Goal: Check status

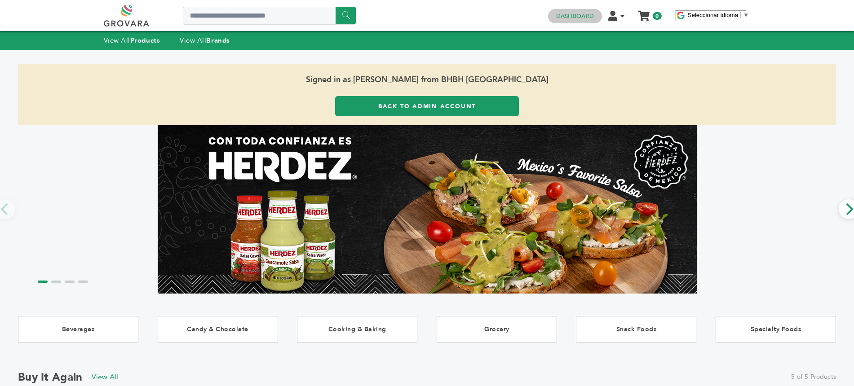
click at [566, 13] on link "Dashboard" at bounding box center [575, 16] width 38 height 8
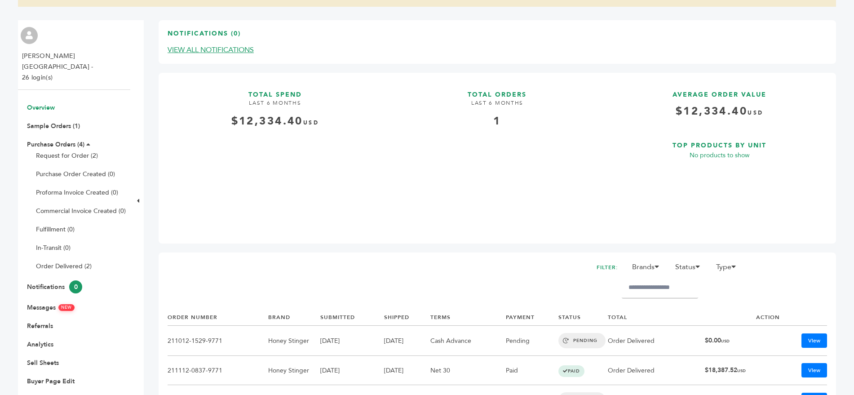
scroll to position [127, 0]
click at [36, 139] on link "Purchase Orders (4)" at bounding box center [56, 143] width 58 height 9
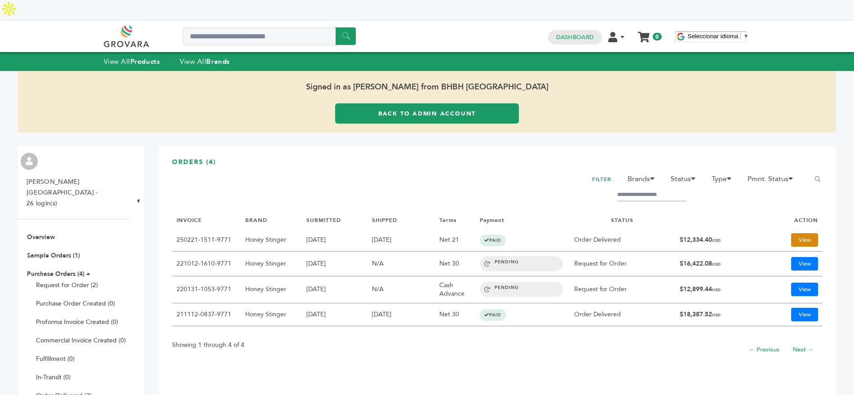
click at [791, 233] on link "View" at bounding box center [804, 239] width 27 height 13
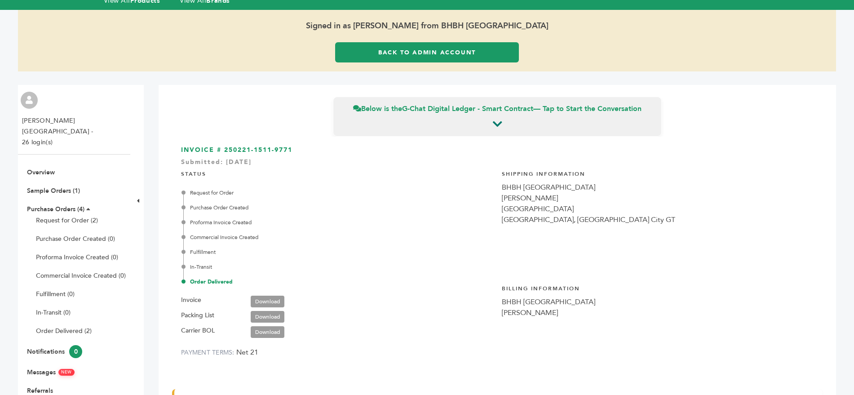
scroll to position [65, 0]
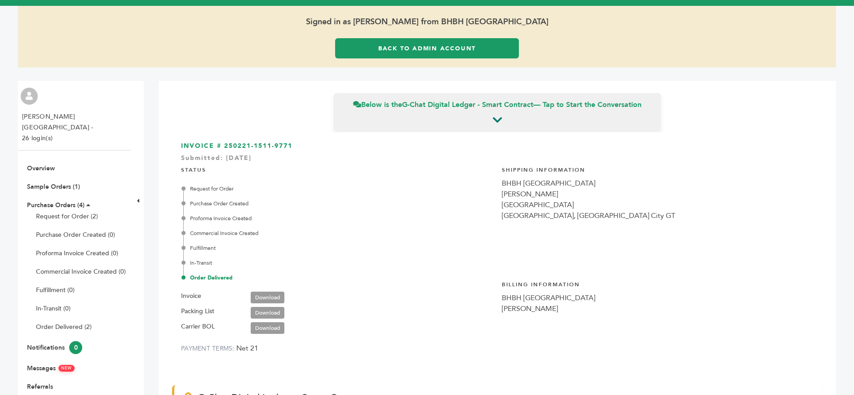
click at [180, 273] on div "INVOICE # 250221-1511-9771 Submitted: 21/Feb/2025 STATUS Request for Order Purc…" at bounding box center [497, 255] width 651 height 244
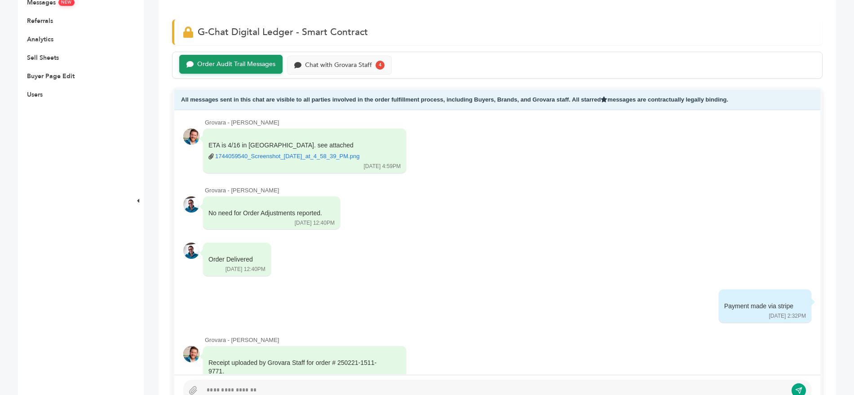
scroll to position [432, 0]
click at [317, 60] on div "Chat with Grovara Staff" at bounding box center [338, 64] width 67 height 8
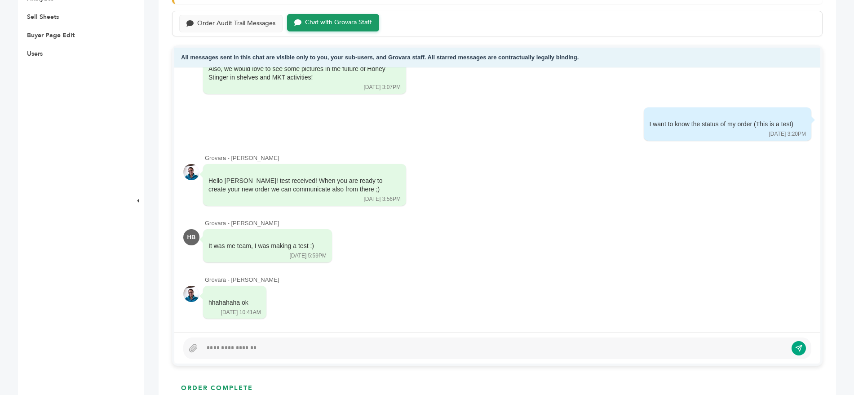
scroll to position [472, 0]
click at [249, 342] on div at bounding box center [494, 347] width 585 height 11
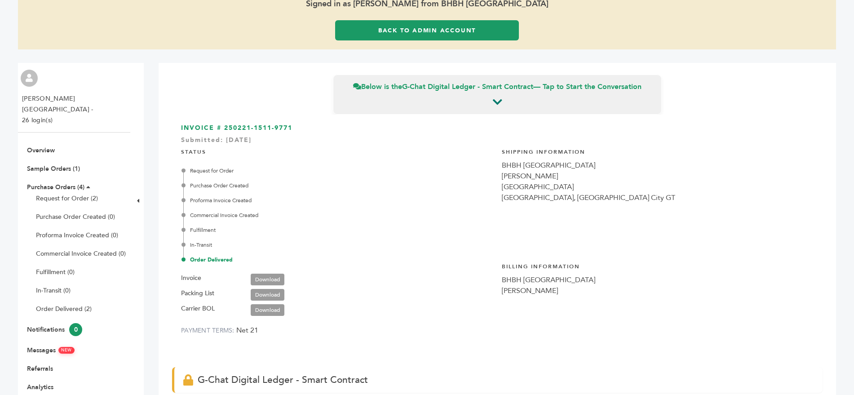
scroll to position [142, 0]
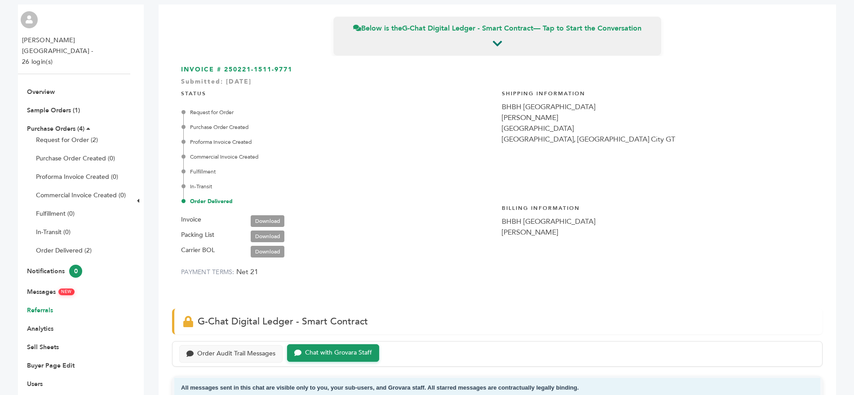
click at [33, 306] on link "Referrals" at bounding box center [40, 310] width 26 height 9
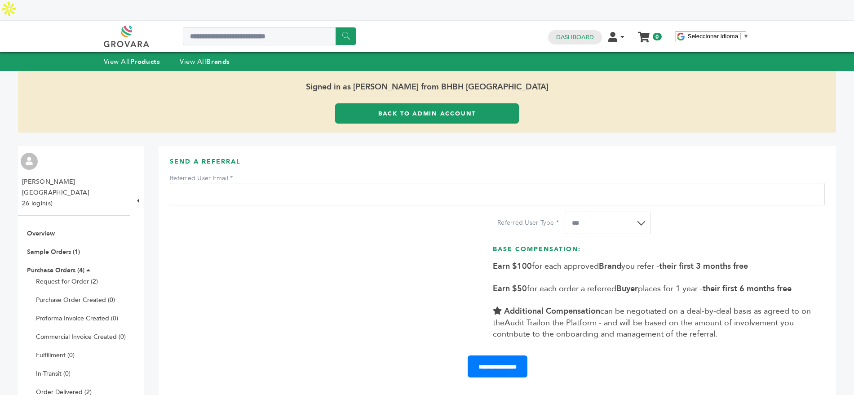
click at [651, 212] on select "**********" at bounding box center [608, 223] width 86 height 22
click at [381, 240] on div "**********" at bounding box center [497, 278] width 655 height 133
click at [409, 103] on link "Back to Admin Account" at bounding box center [426, 113] width 183 height 20
